Goal: Task Accomplishment & Management: Manage account settings

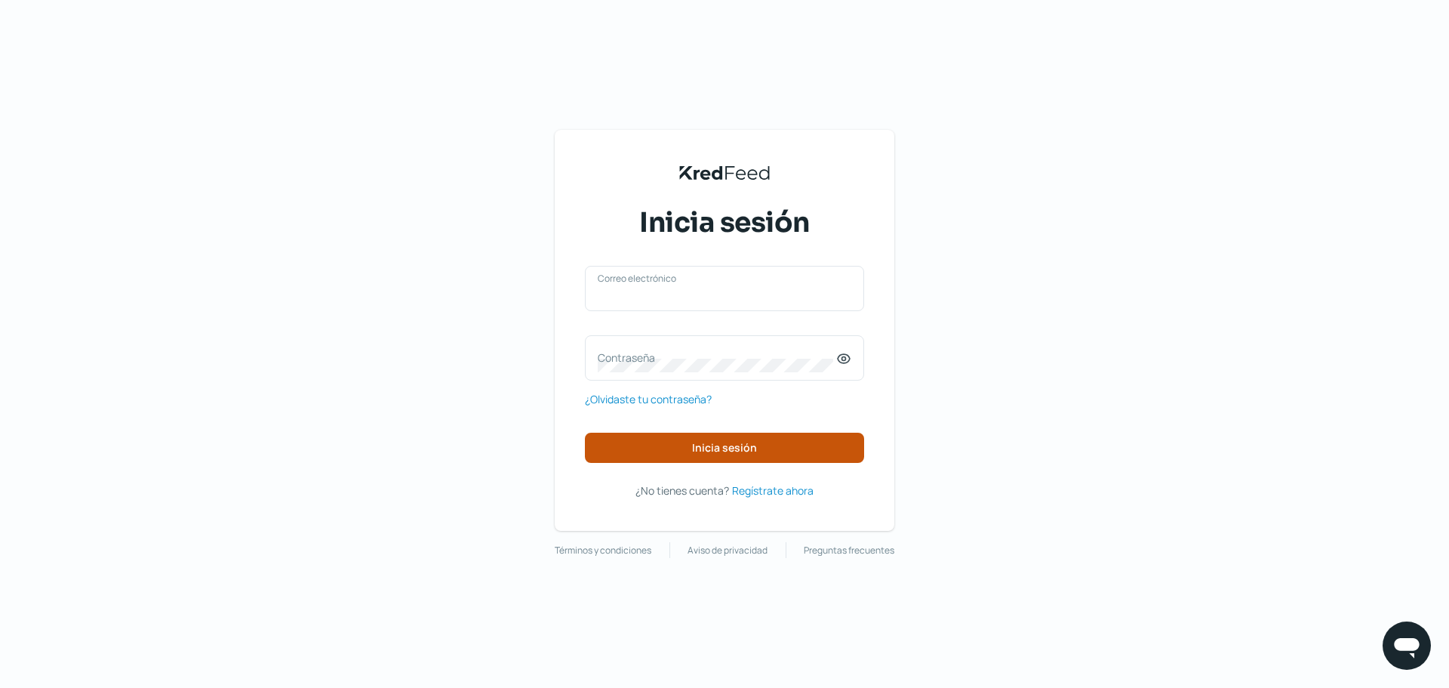
type input "[EMAIL_ADDRESS][DOMAIN_NAME]"
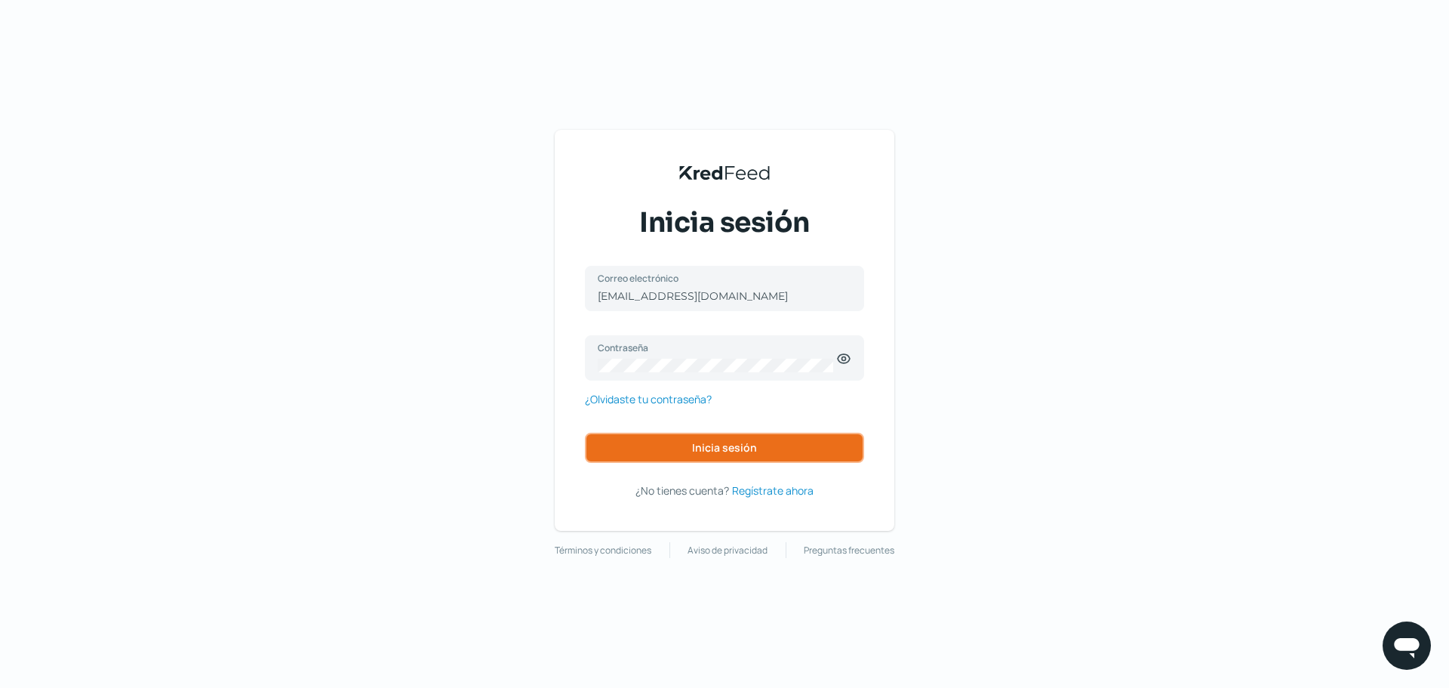
click at [744, 446] on span "Inicia sesión" at bounding box center [724, 447] width 65 height 11
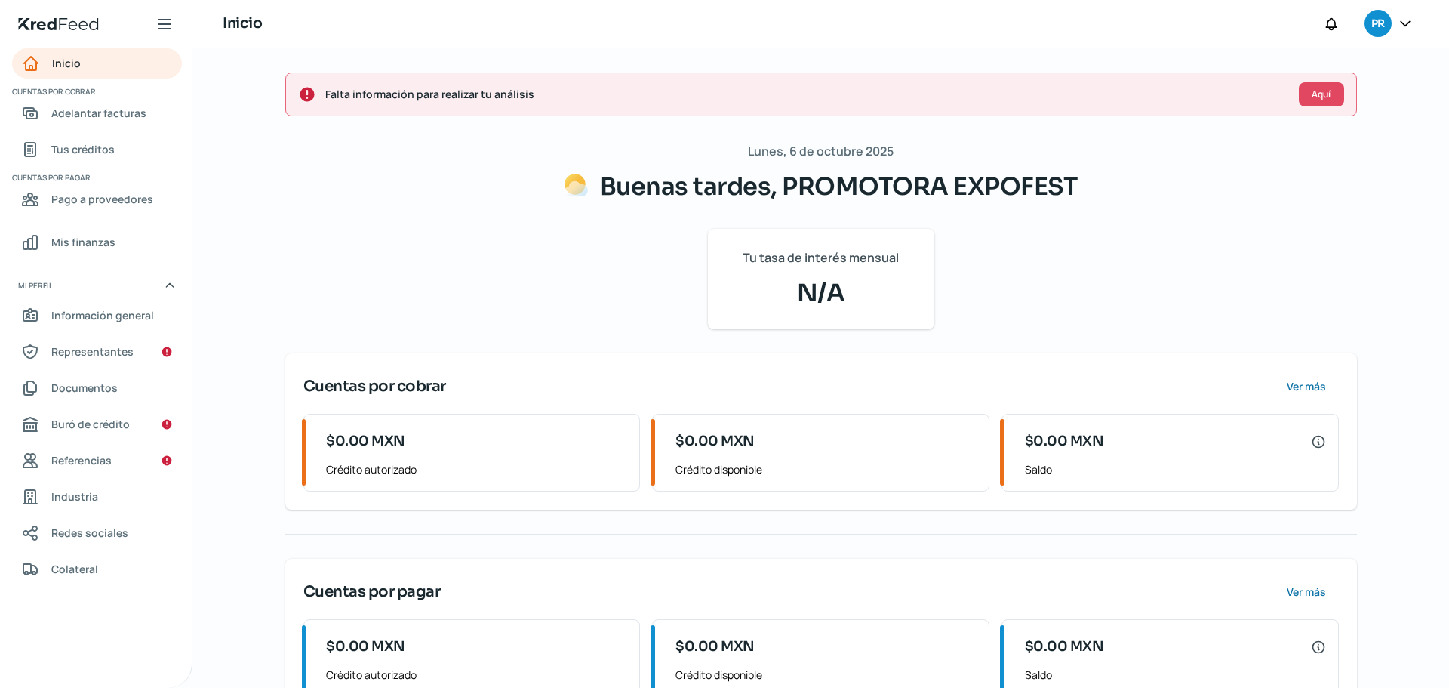
click at [1409, 23] on icon at bounding box center [1405, 23] width 9 height 5
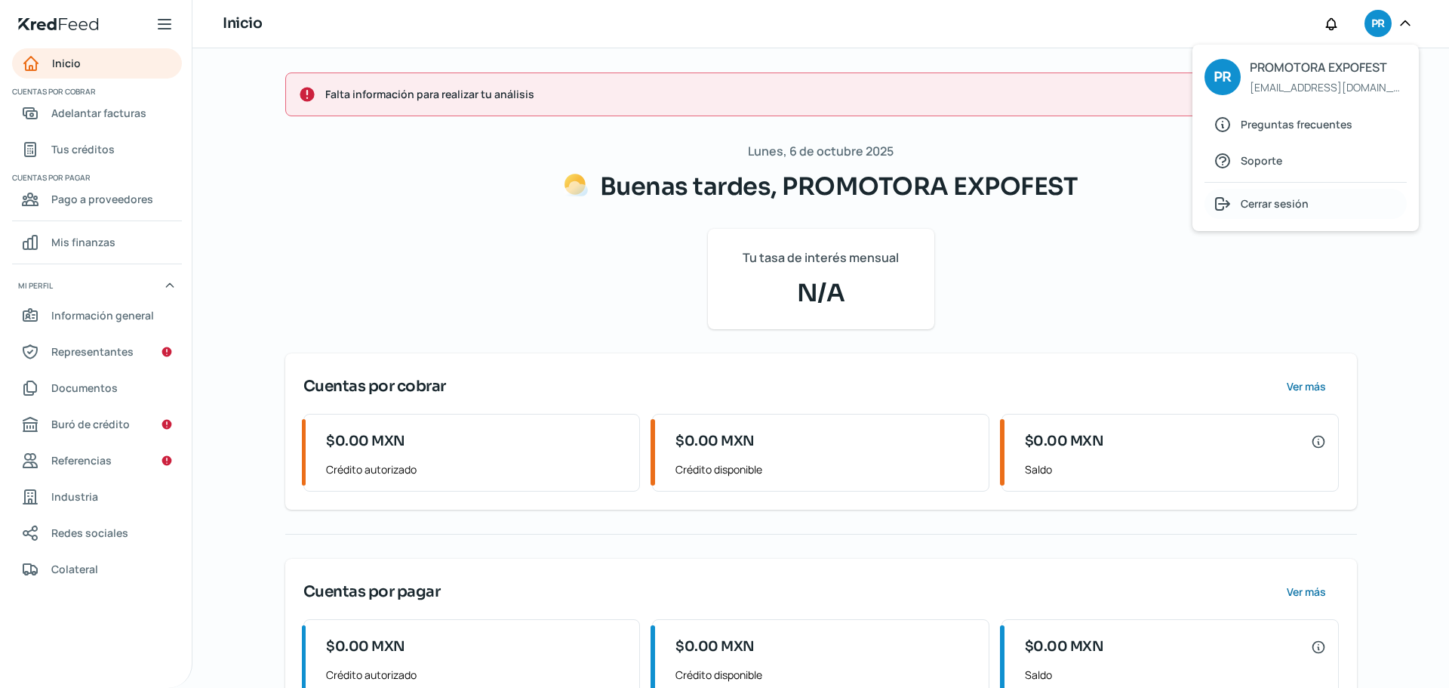
click at [1316, 209] on div "Cerrar sesión" at bounding box center [1306, 204] width 202 height 30
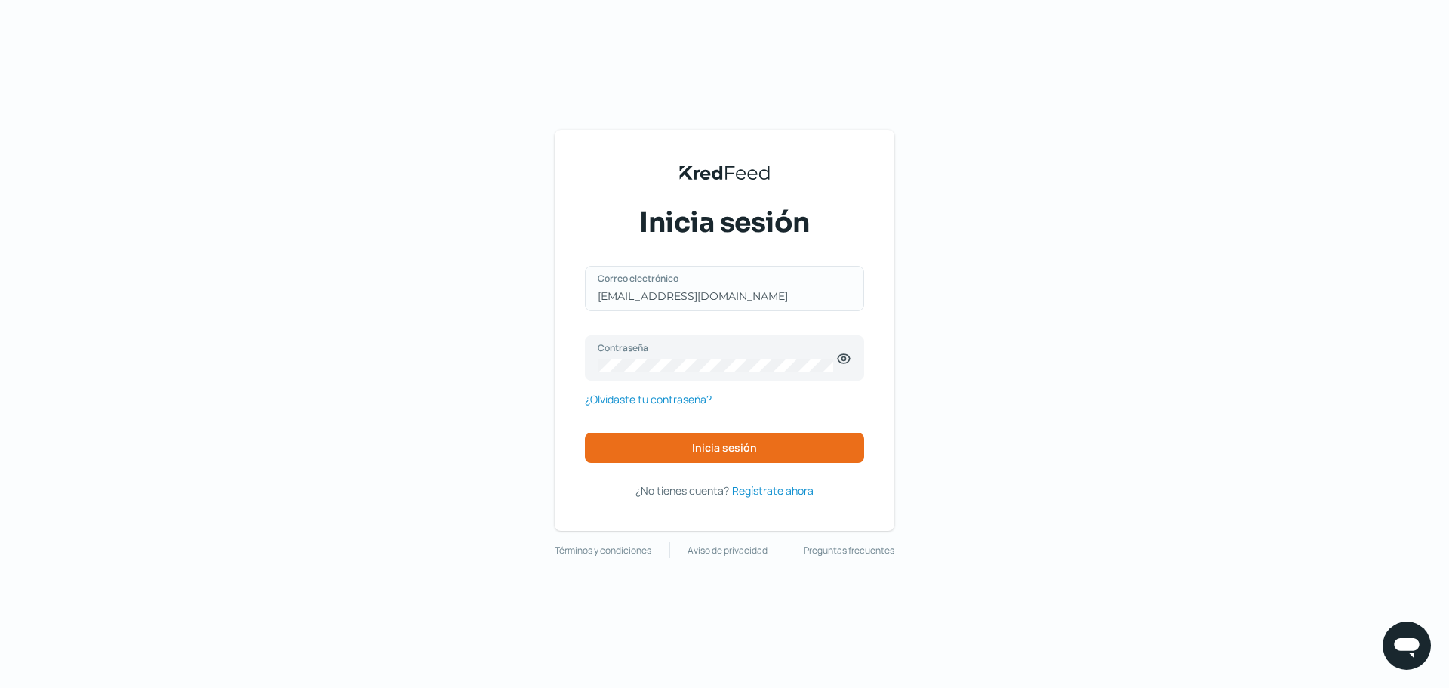
click at [712, 296] on input "[EMAIL_ADDRESS][DOMAIN_NAME]" at bounding box center [725, 296] width 254 height 14
type input "[EMAIL_ADDRESS][DOMAIN_NAME]"
click at [759, 454] on button "Inicia sesión" at bounding box center [724, 448] width 279 height 30
